Goal: Communication & Community: Answer question/provide support

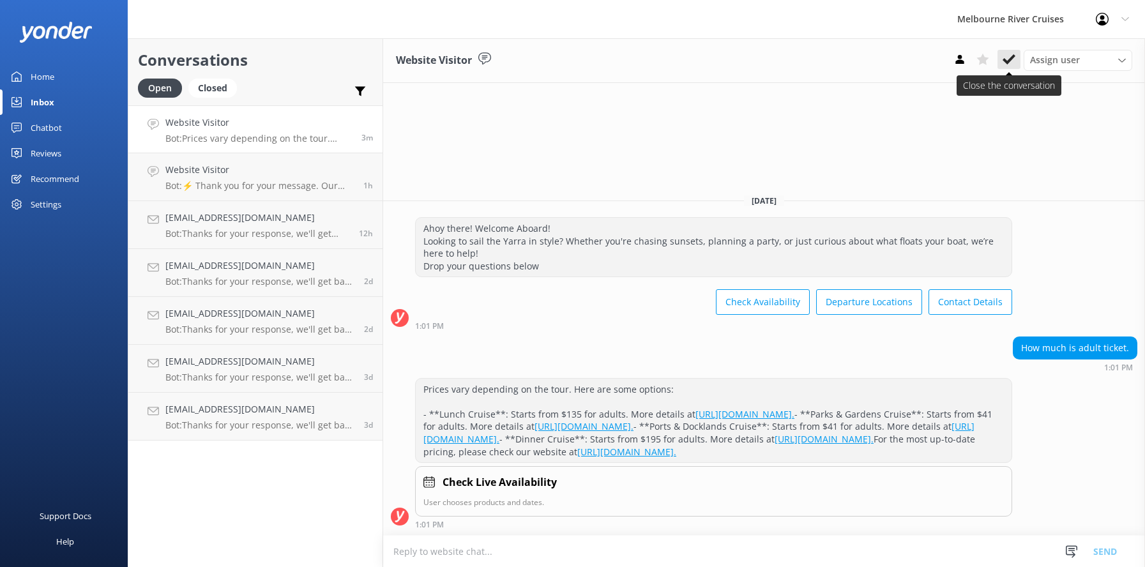
click at [1005, 61] on use at bounding box center [1008, 59] width 13 height 10
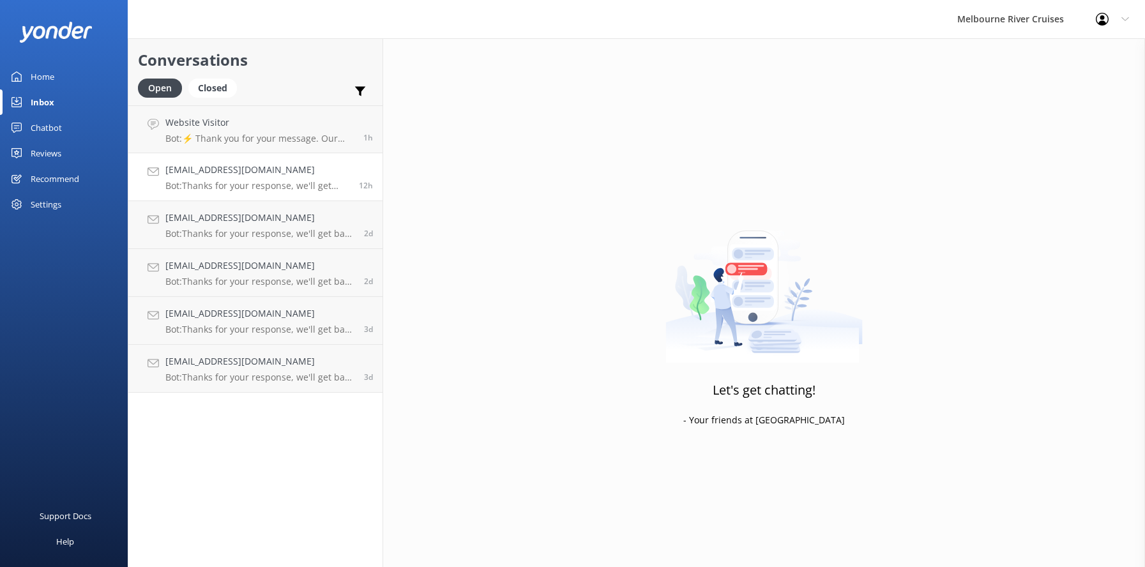
click at [222, 177] on h4 "[EMAIL_ADDRESS][DOMAIN_NAME]" at bounding box center [257, 170] width 184 height 14
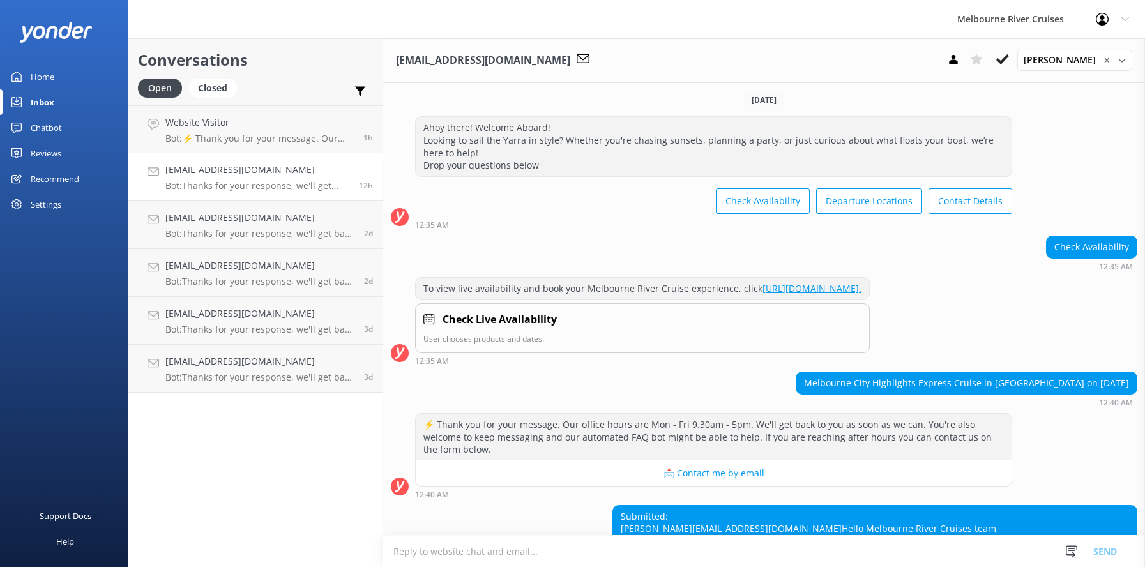
scroll to position [305, 0]
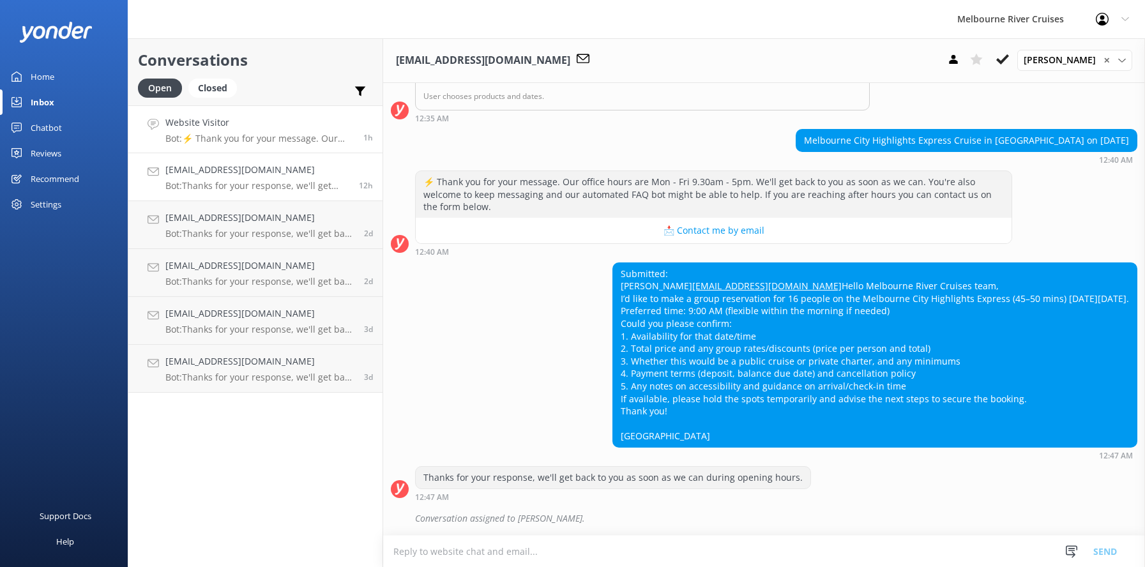
click at [212, 128] on h4 "Website Visitor" at bounding box center [259, 123] width 188 height 14
